Goal: Transaction & Acquisition: Download file/media

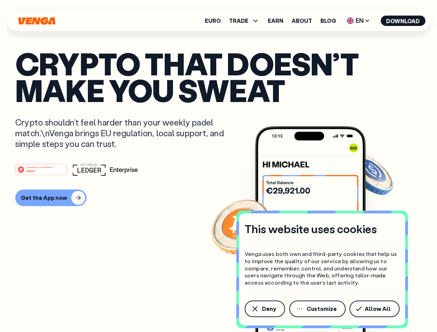
click at [218, 166] on div "#1 PRODUCT OF THE MONTH Web3" at bounding box center [218, 169] width 407 height 12
click at [264, 309] on span "Deny" at bounding box center [269, 309] width 14 height 6
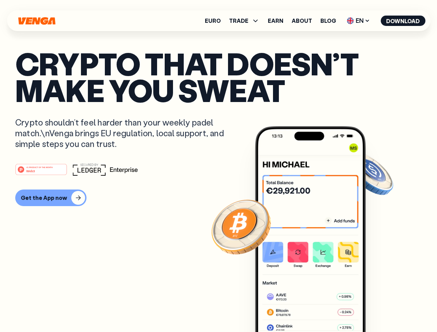
click at [318, 309] on img at bounding box center [310, 242] width 111 height 232
click at [376, 309] on article "Crypto that doesn’t make you sweat Crypto shouldn’t feel harder than your weekl…" at bounding box center [218, 180] width 407 height 260
click at [246, 21] on span "TRADE" at bounding box center [238, 21] width 19 height 6
click at [359, 21] on span "EN" at bounding box center [358, 20] width 28 height 11
click at [403, 21] on button "Download" at bounding box center [403, 21] width 45 height 10
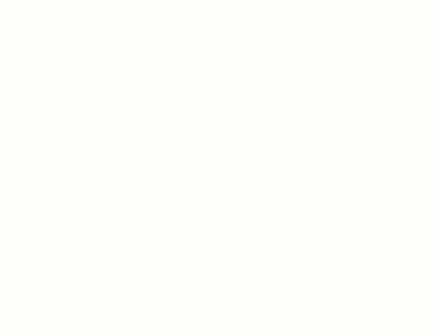
click at [218, 0] on html "This website uses cookies Venga uses both own and third-party cookies that help…" at bounding box center [218, 0] width 437 height 0
click at [50, 0] on html "This website uses cookies Venga uses both own and third-party cookies that help…" at bounding box center [218, 0] width 437 height 0
click at [42, 0] on html "This website uses cookies Venga uses both own and third-party cookies that help…" at bounding box center [218, 0] width 437 height 0
